Goal: Information Seeking & Learning: Learn about a topic

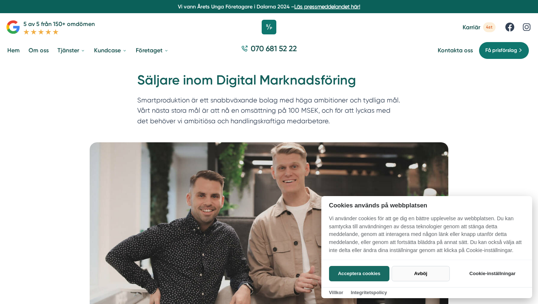
click at [407, 272] on button "Avböj" at bounding box center [421, 273] width 58 height 15
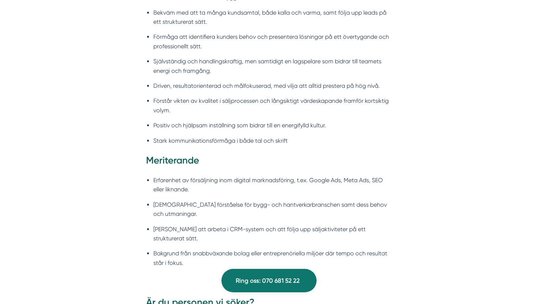
scroll to position [904, 0]
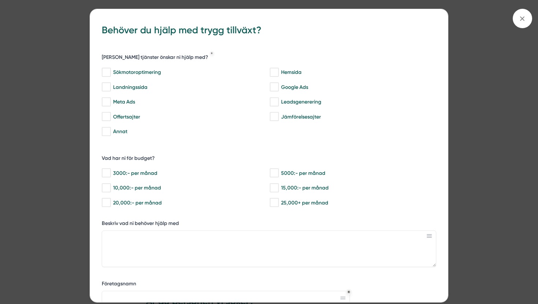
click at [477, 182] on div "bbc9b822-b2c6-488a-ab3e-9a2d59e49c7c Behöver du hjälp med trygg tillväxt? Vilka…" at bounding box center [269, 152] width 538 height 304
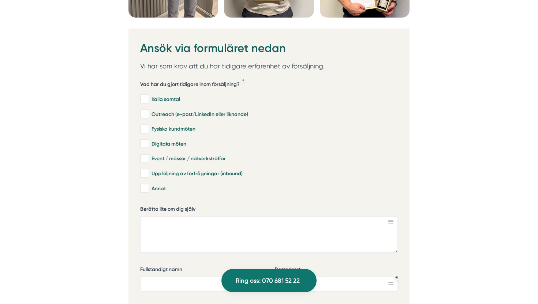
scroll to position [2187, 0]
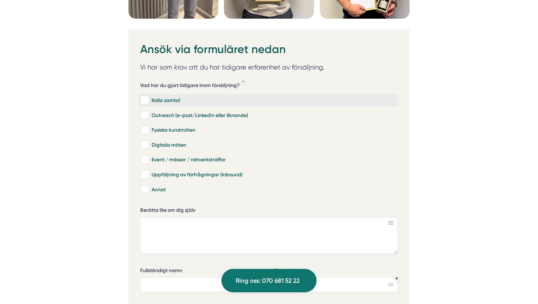
click at [146, 97] on input "Kalla samtal" at bounding box center [144, 100] width 8 height 7
checkbox input "true"
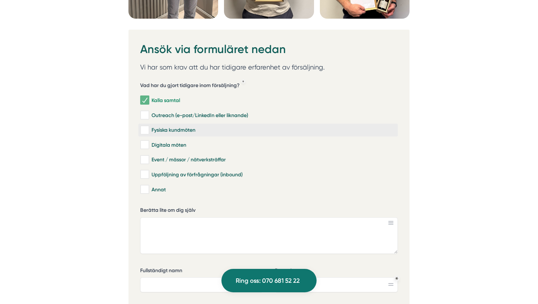
click at [147, 127] on input "Fysiska kundmöten" at bounding box center [144, 130] width 8 height 7
checkbox input "true"
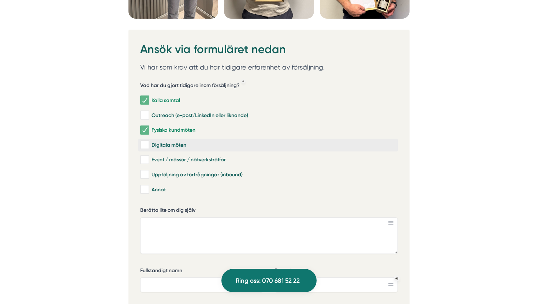
click at [146, 141] on input "Digitala möten" at bounding box center [144, 144] width 8 height 7
checkbox input "true"
click at [143, 171] on input "Uppföljning av förfrågningar (inbound)" at bounding box center [144, 174] width 8 height 7
checkbox input "true"
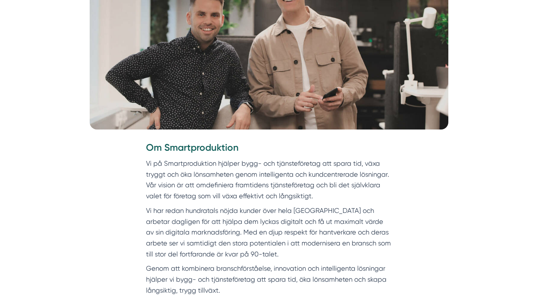
scroll to position [0, 0]
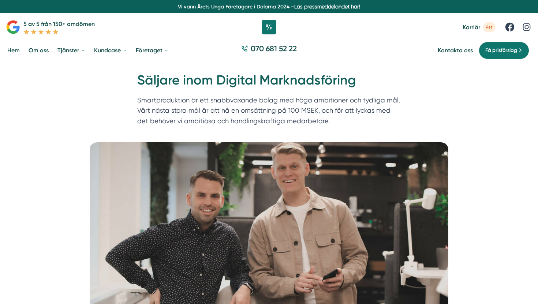
click at [467, 26] on span "Karriär" at bounding box center [472, 27] width 18 height 7
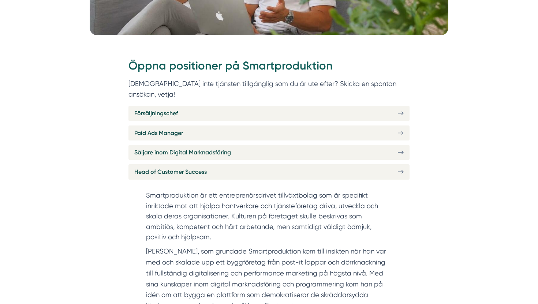
scroll to position [217, 0]
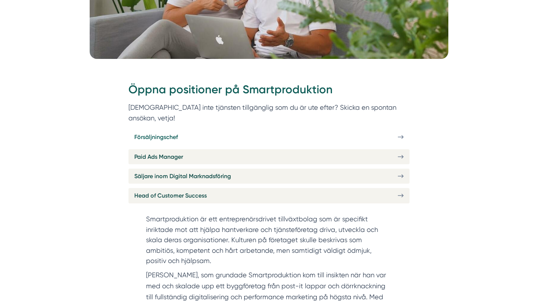
click at [301, 130] on link "Försäljningschef" at bounding box center [268, 137] width 281 height 15
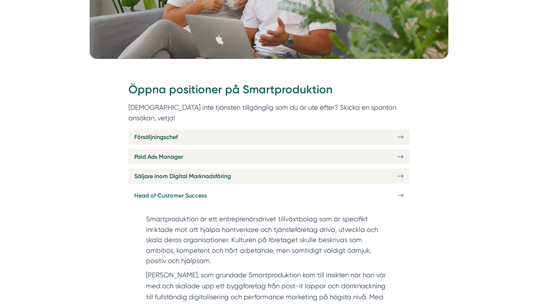
click at [161, 191] on span "Head of Customer Success" at bounding box center [170, 195] width 72 height 9
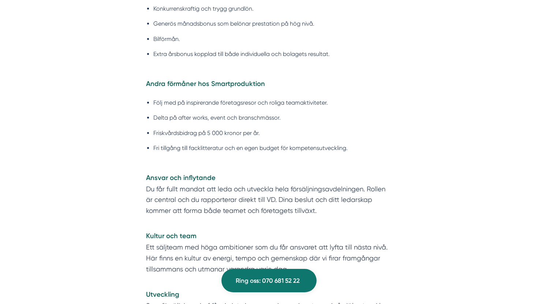
scroll to position [1480, 0]
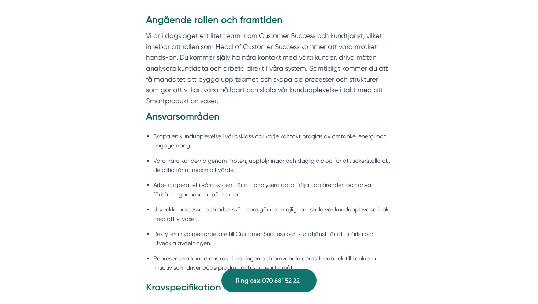
scroll to position [499, 0]
